Goal: Information Seeking & Learning: Learn about a topic

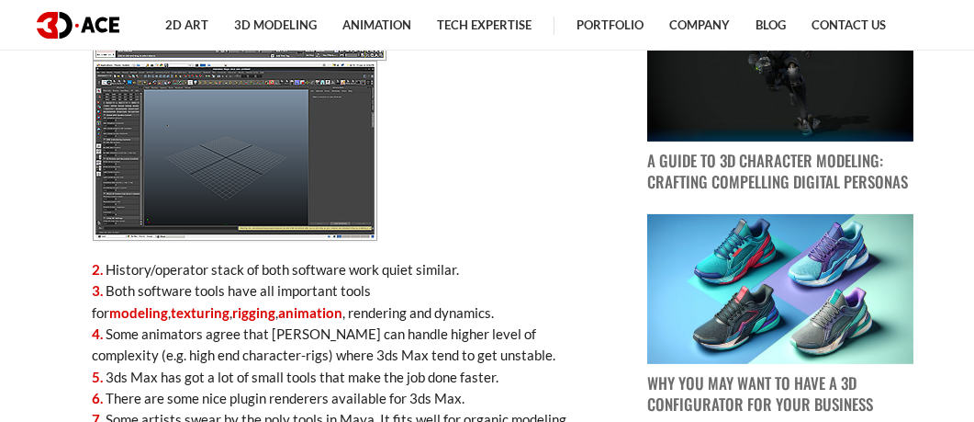
scroll to position [1121, 0]
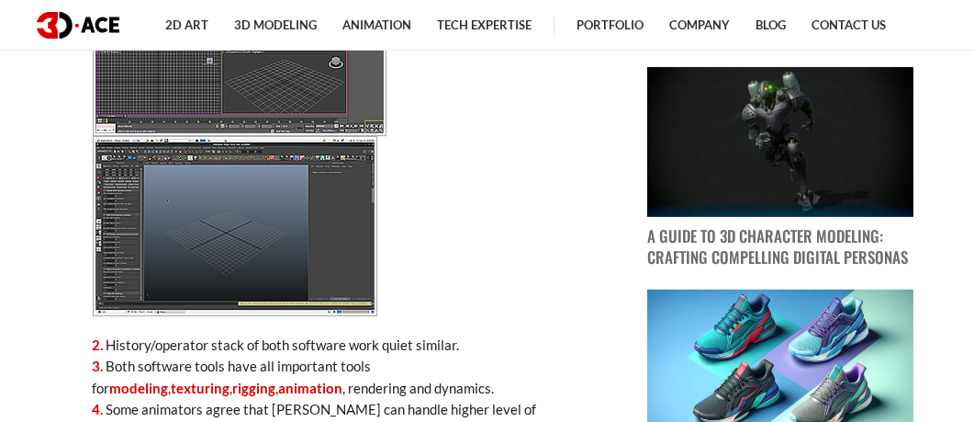
click at [476, 316] on p at bounding box center [341, 136] width 496 height 360
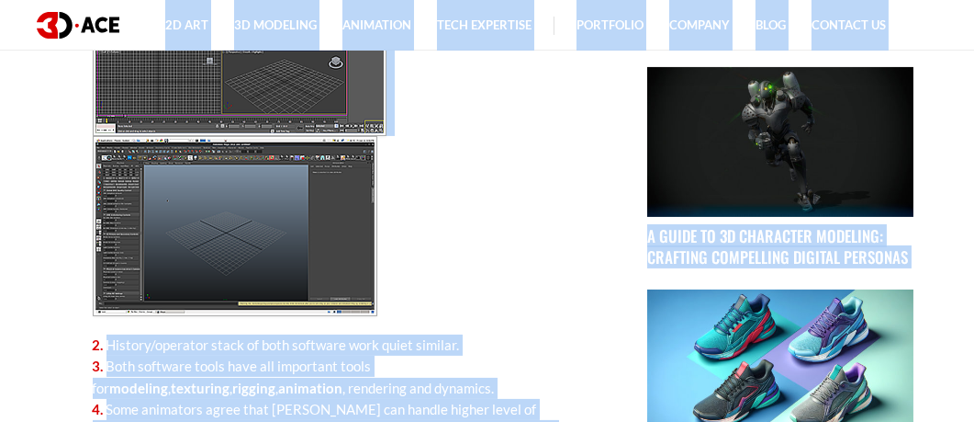
copy body "2D Art 2D Character Design 2D Environment Art 2D Concept Art Slot Art UI/UX Des…"
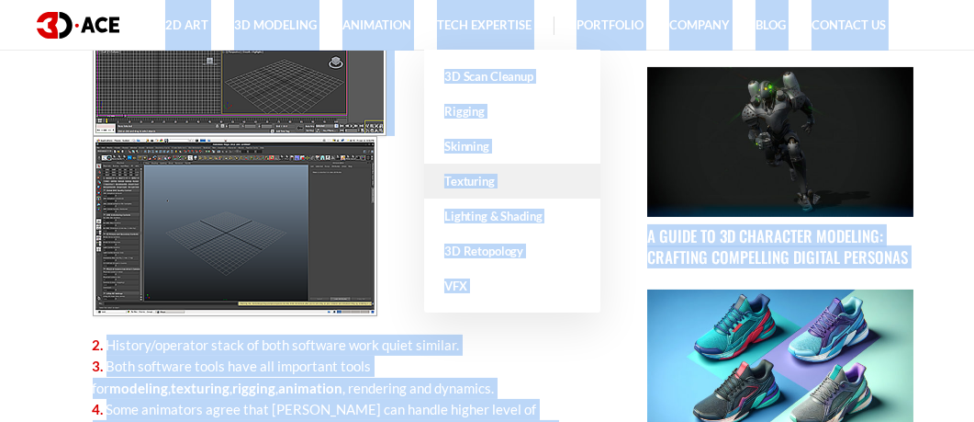
click at [440, 197] on link "Texturing" at bounding box center [512, 180] width 176 height 35
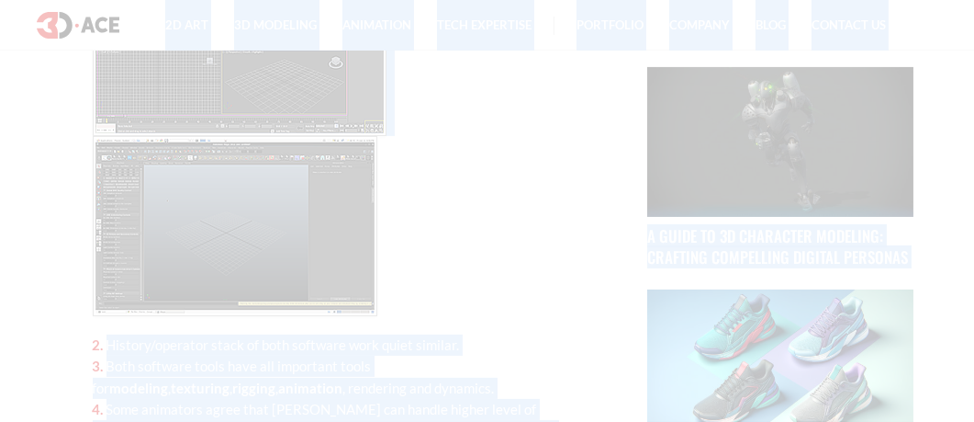
click at [441, 197] on div at bounding box center [487, 211] width 974 height 422
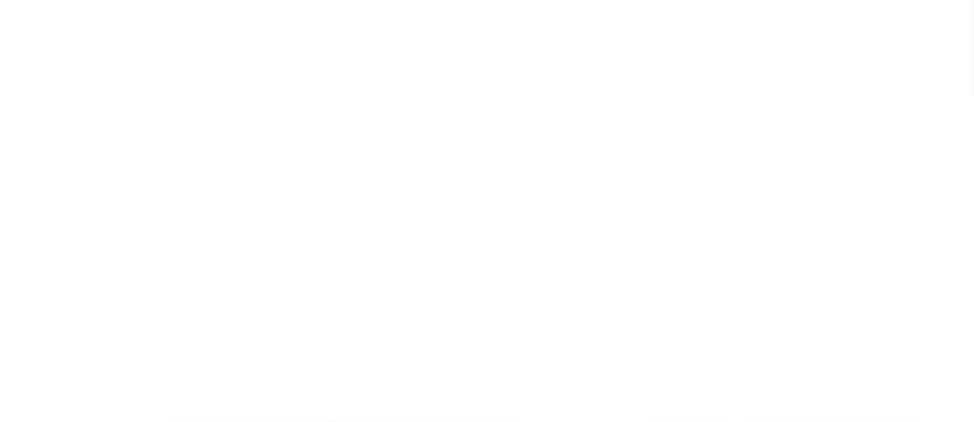
scroll to position [0, 0]
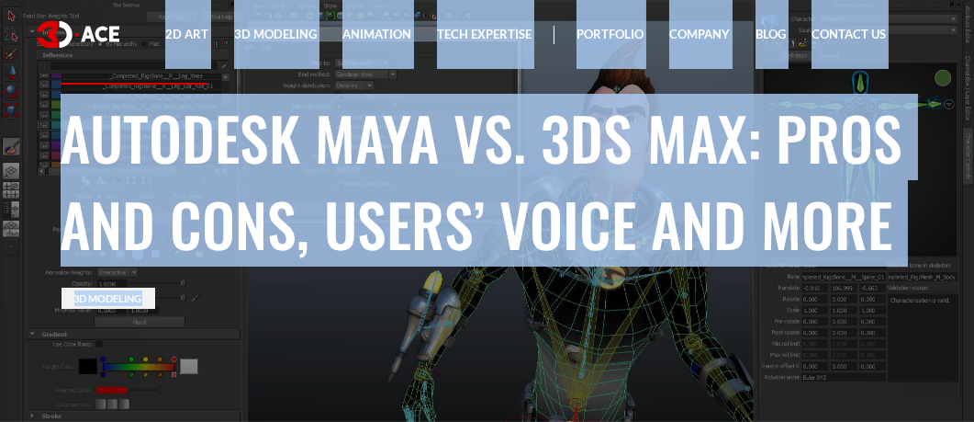
click at [849, 101] on h1 "Autodesk Maya vs. 3ds Max: Pros and Cons, Users’ Voice and More" at bounding box center [488, 180] width 854 height 173
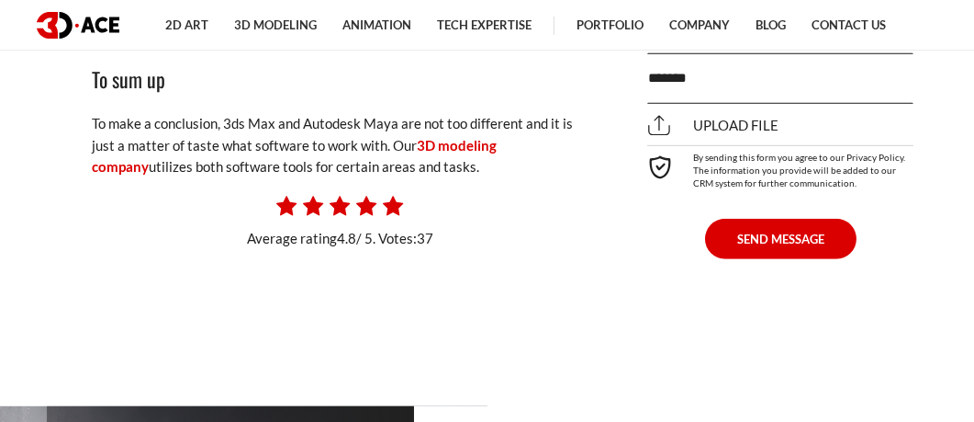
scroll to position [2827, 0]
